Goal: Information Seeking & Learning: Learn about a topic

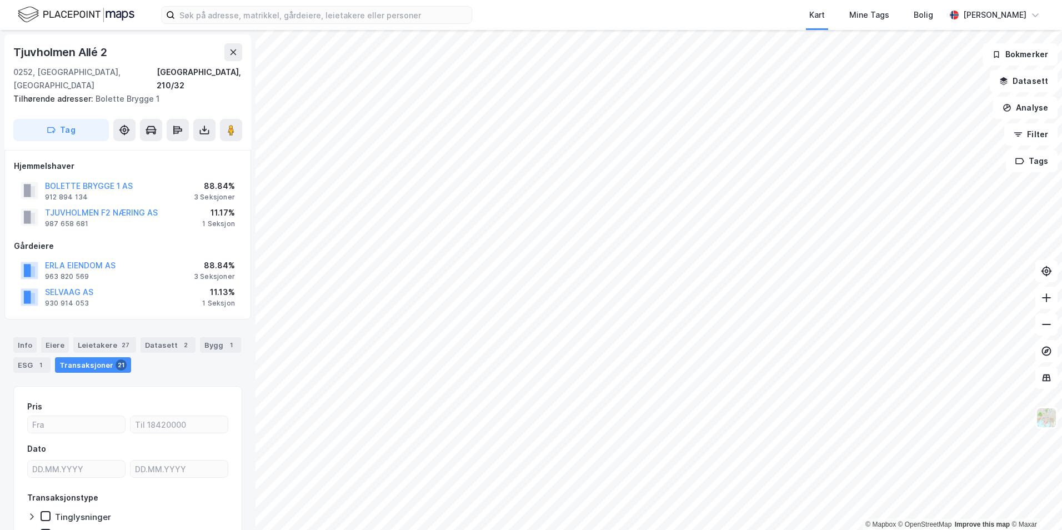
click at [489, 18] on div "Kart Mine Tags Bolig [PERSON_NAME]" at bounding box center [531, 15] width 1062 height 30
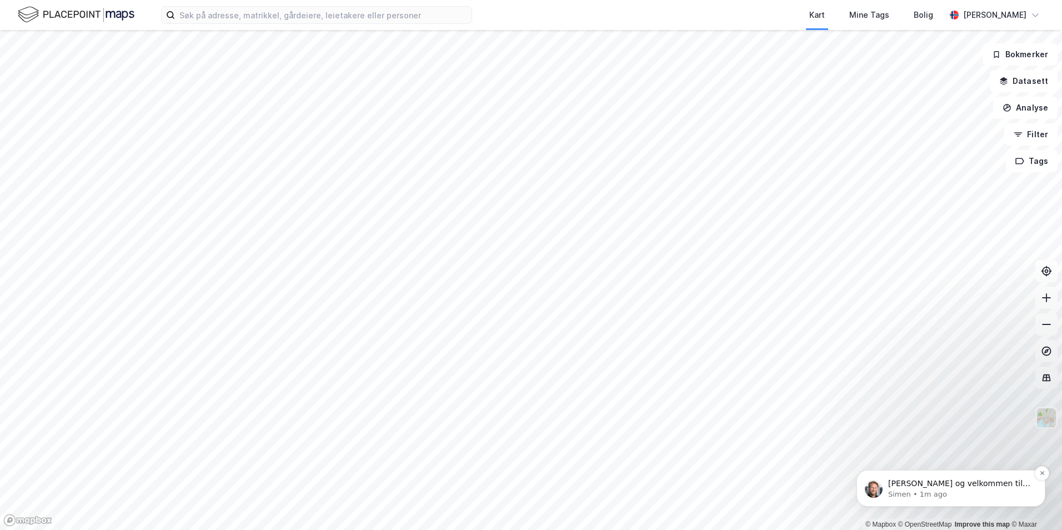
click at [975, 492] on p "Simen • 1m ago" at bounding box center [959, 494] width 143 height 10
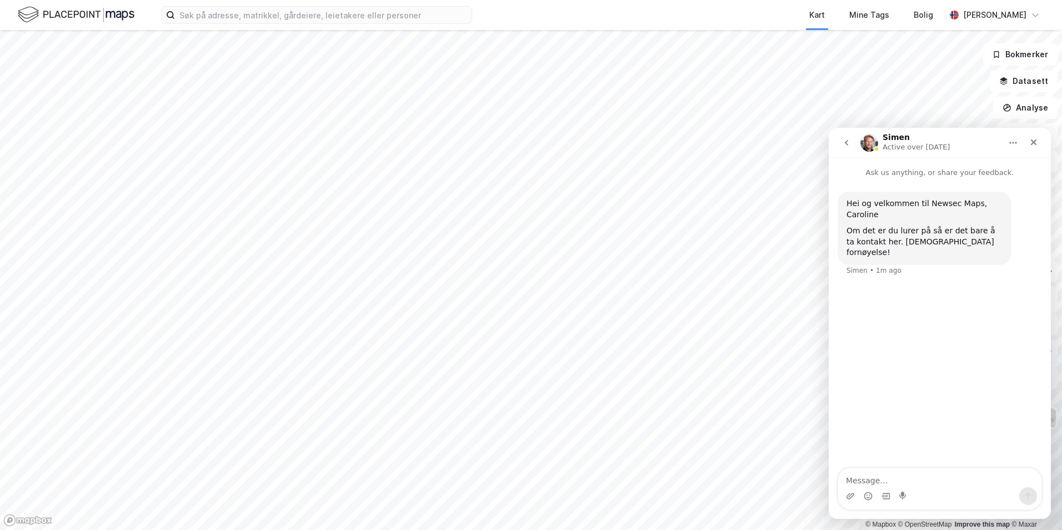
click at [939, 313] on div "Hei og velkommen til Newsec Maps, Caroline Om det er du lurer på så er det bare…" at bounding box center [940, 323] width 222 height 291
click at [1003, 91] on button "Datasett" at bounding box center [1024, 81] width 68 height 22
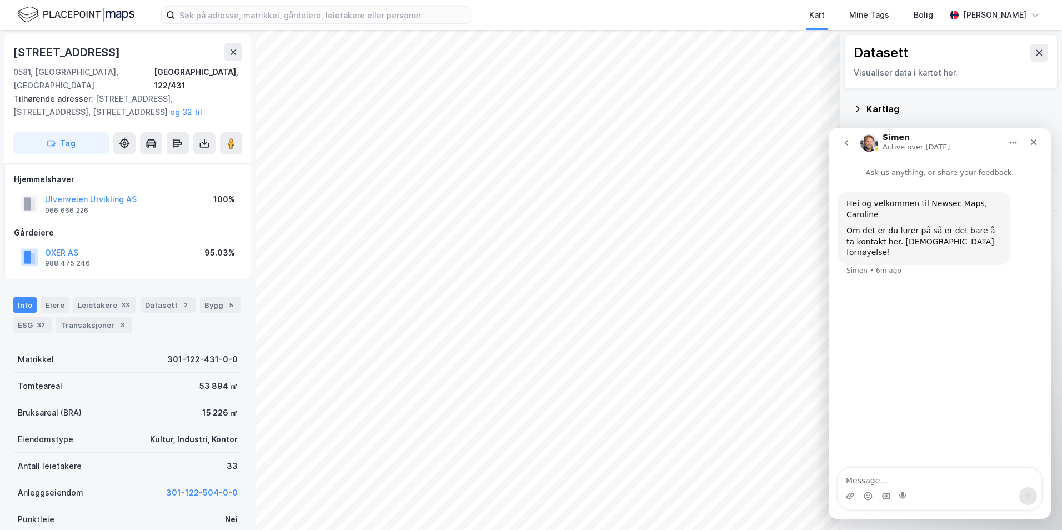
click at [999, 98] on div "Kartlag" at bounding box center [951, 109] width 196 height 27
click at [1033, 137] on div "Close" at bounding box center [1034, 142] width 20 height 20
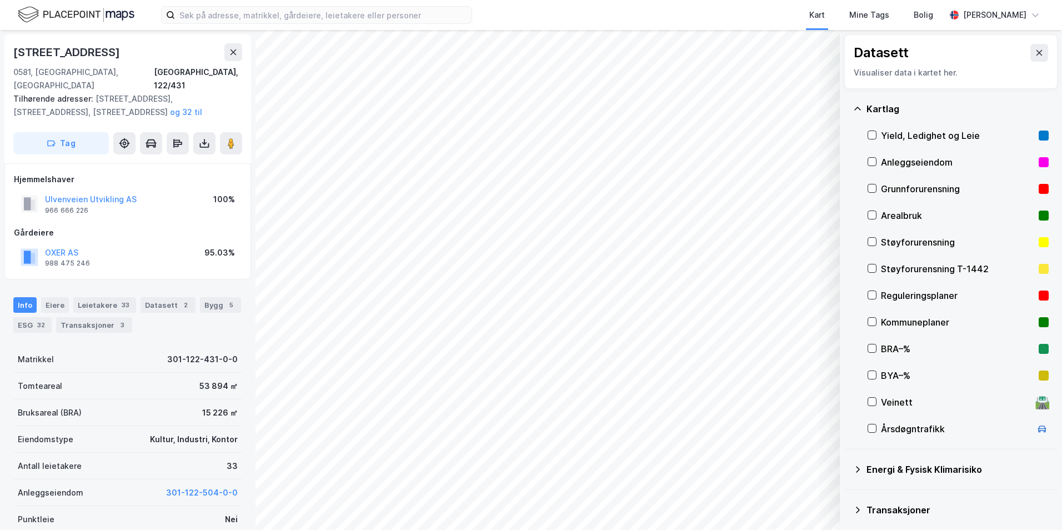
click at [960, 135] on div "Yield, Ledighet og Leie" at bounding box center [957, 135] width 153 height 13
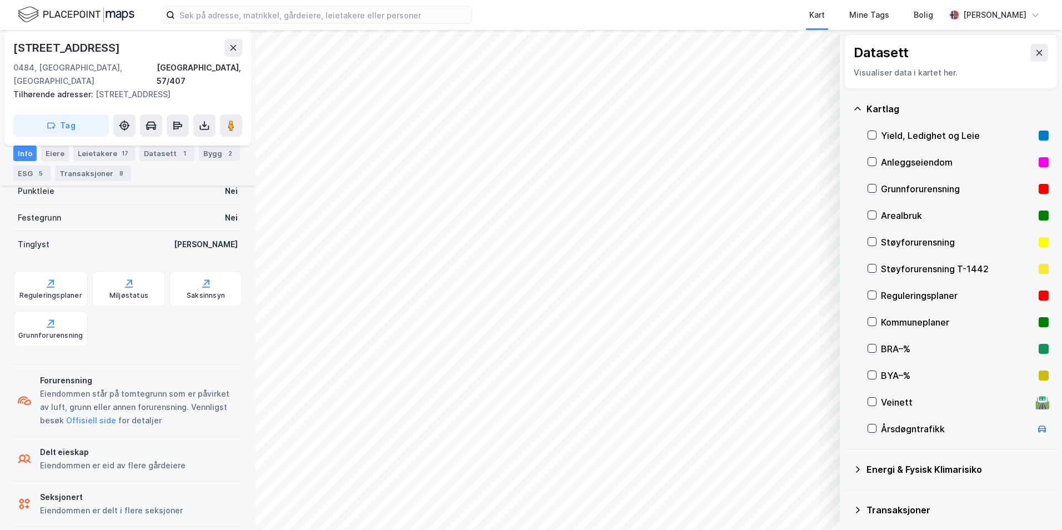
scroll to position [316, 0]
click at [53, 276] on div "Reguleringsplaner" at bounding box center [50, 288] width 74 height 36
click at [59, 149] on div "Eiere" at bounding box center [55, 154] width 28 height 16
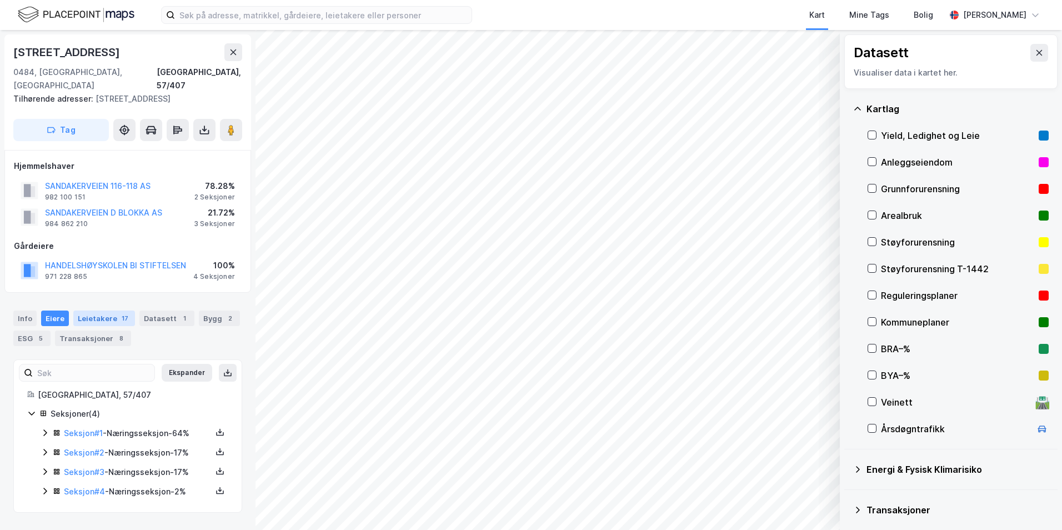
click at [94, 311] on div "Leietakere 17" at bounding box center [104, 319] width 62 height 16
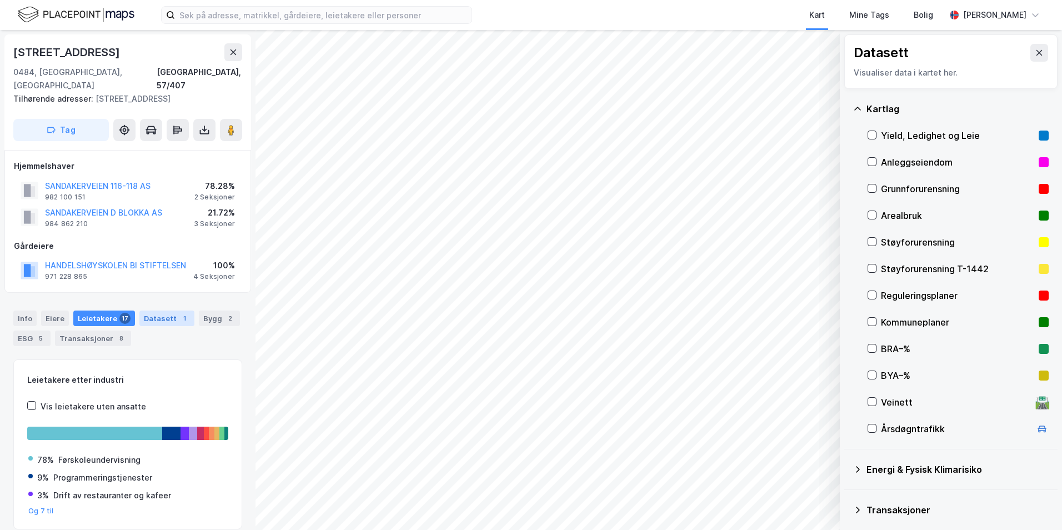
click at [156, 311] on div "Datasett 1" at bounding box center [166, 319] width 55 height 16
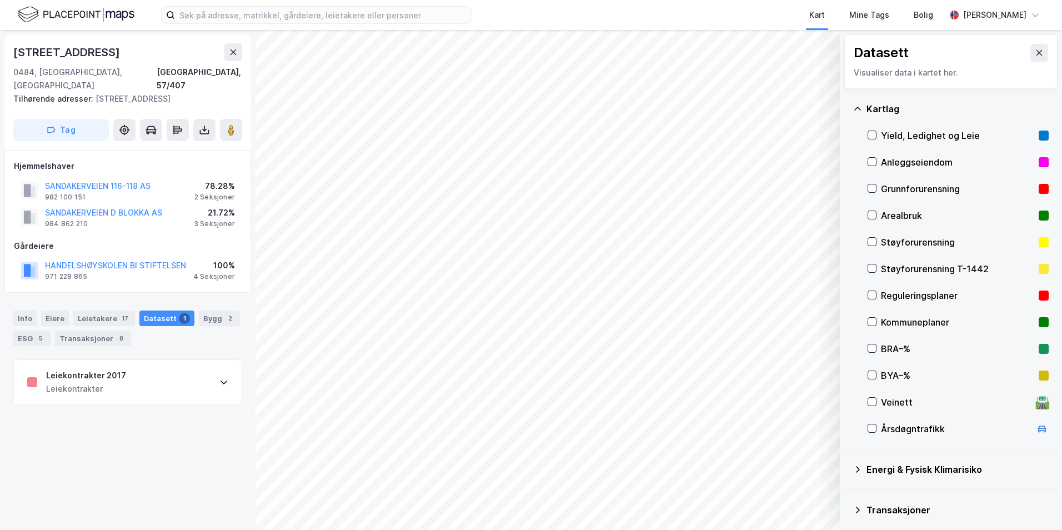
click at [144, 363] on div "Leiekontrakter 2017 Leiekontrakter" at bounding box center [128, 382] width 228 height 44
click at [224, 313] on div "2" at bounding box center [229, 318] width 11 height 11
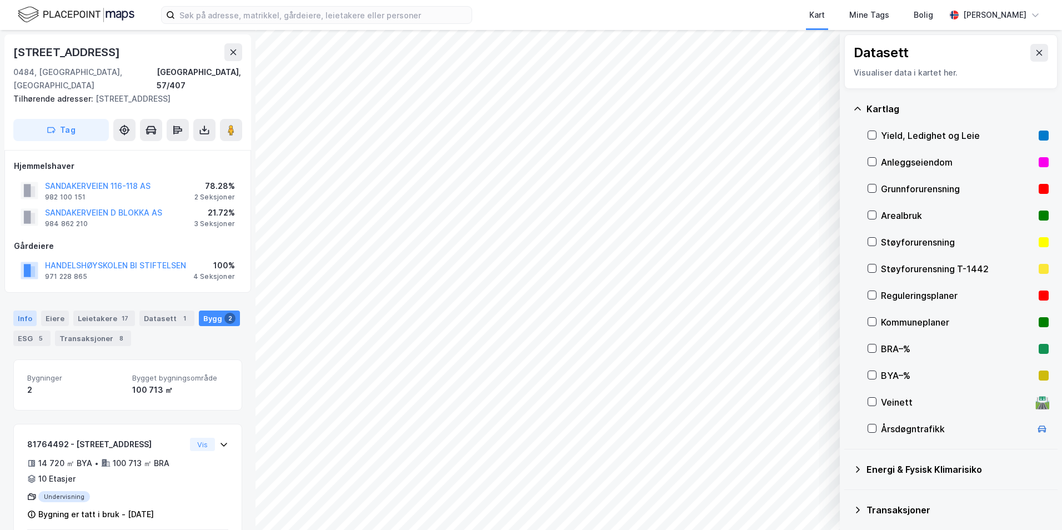
click at [19, 311] on div "Info" at bounding box center [24, 319] width 23 height 16
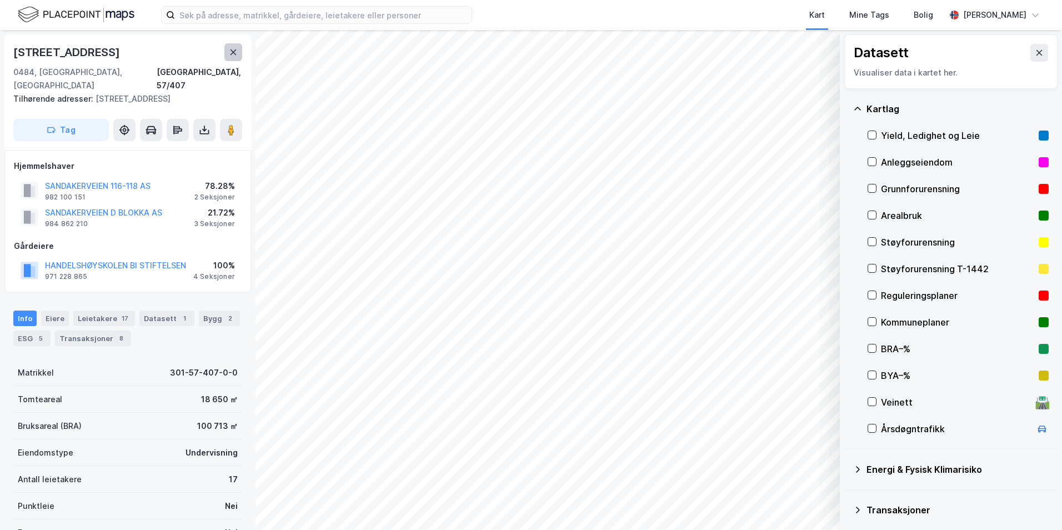
click at [229, 47] on button at bounding box center [233, 52] width 18 height 18
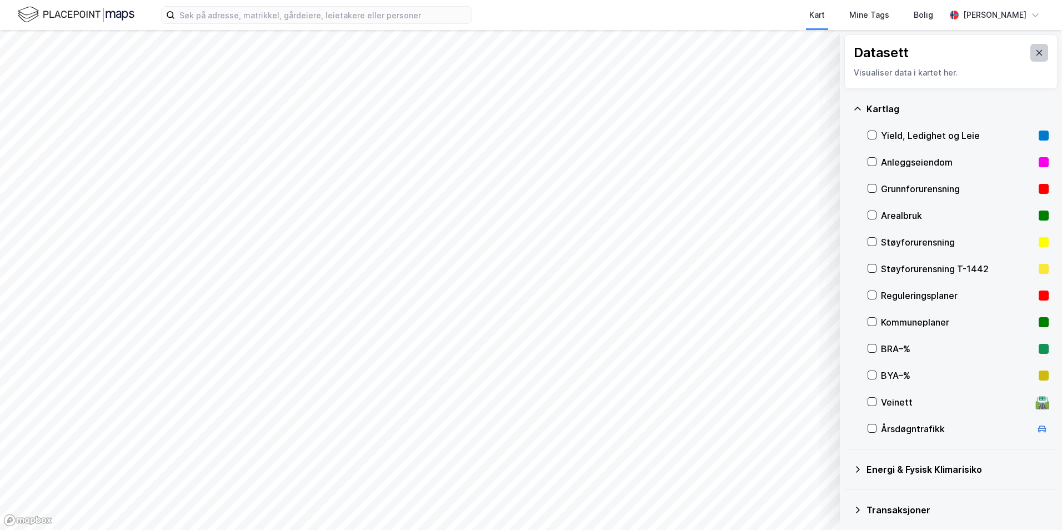
click at [1031, 60] on button at bounding box center [1039, 53] width 18 height 18
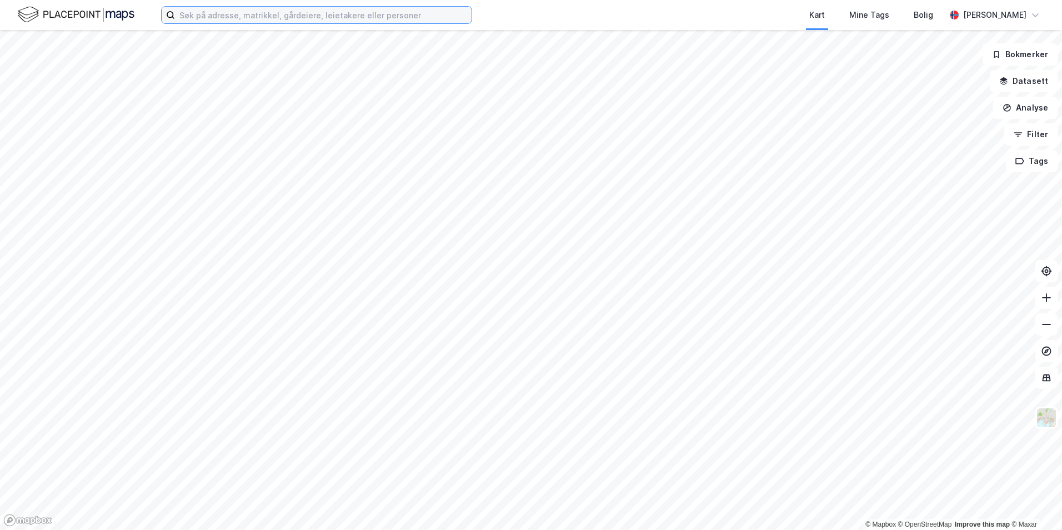
click at [348, 17] on input at bounding box center [323, 15] width 297 height 17
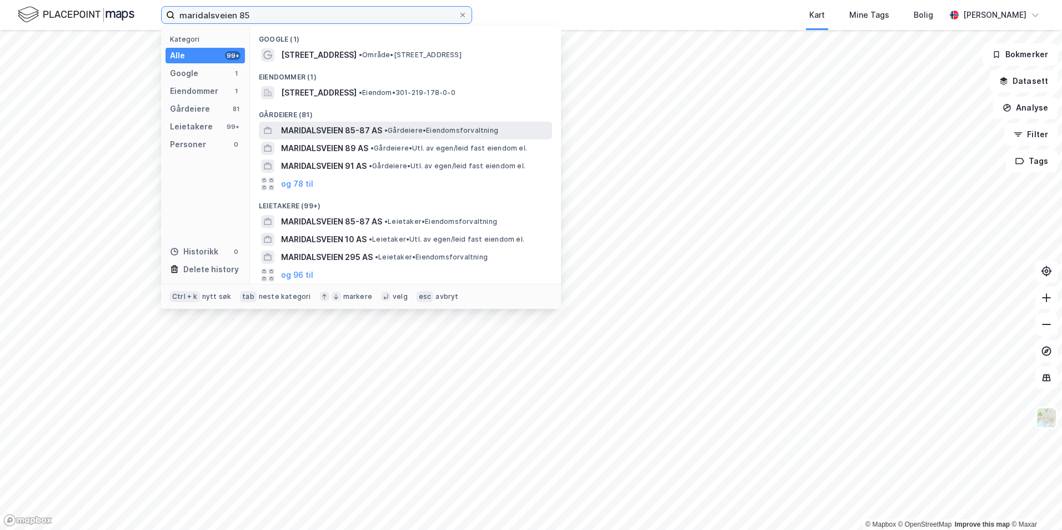
type input "maridalsveien 85"
